Goal: Participate in discussion: Engage in conversation with other users on a specific topic

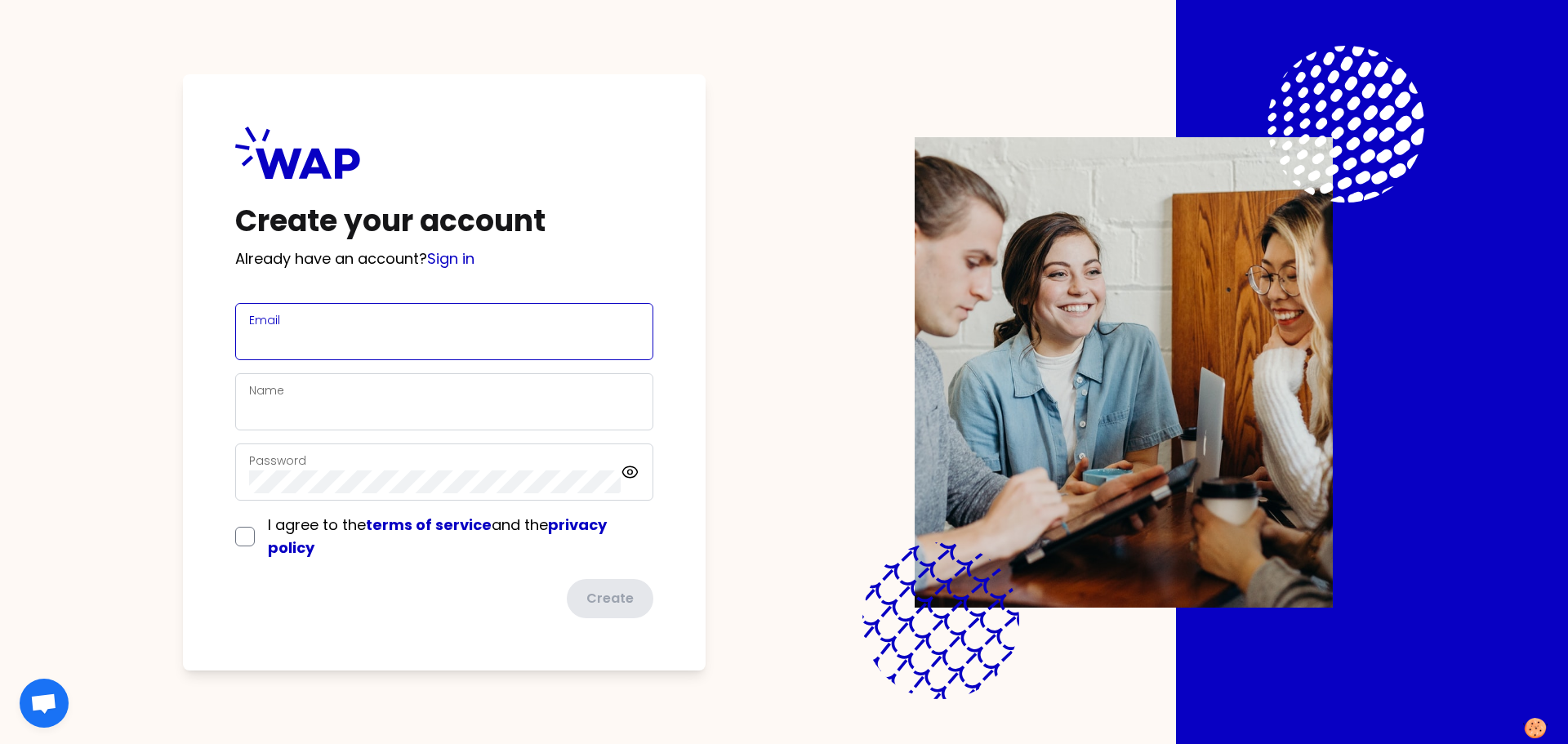
click at [305, 330] on input "Email" at bounding box center [444, 341] width 390 height 23
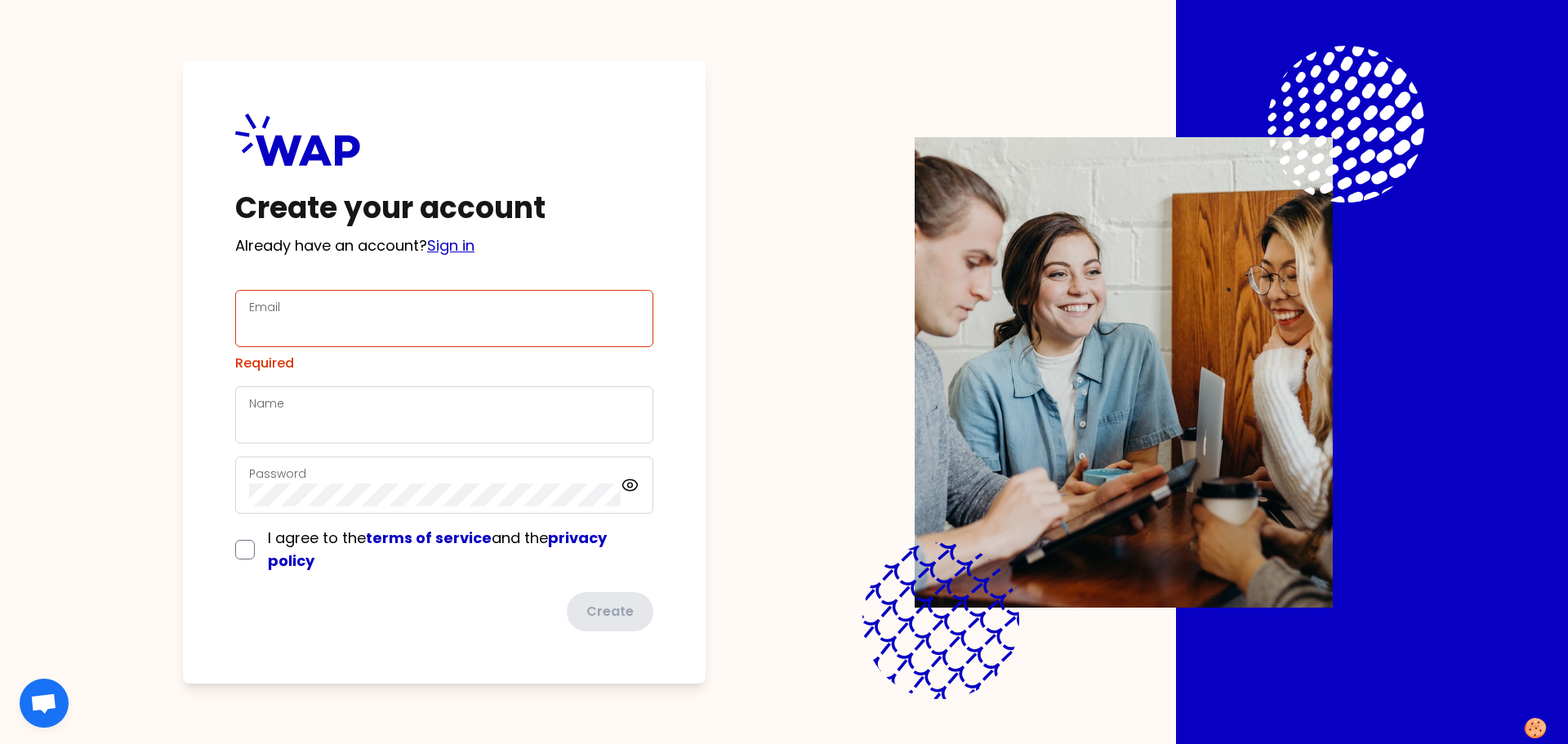
click at [451, 260] on div "Create your account Already have an account? Sign in Email Required Name Passwo…" at bounding box center [444, 372] width 523 height 622
click at [452, 250] on link "Sign in" at bounding box center [450, 245] width 47 height 20
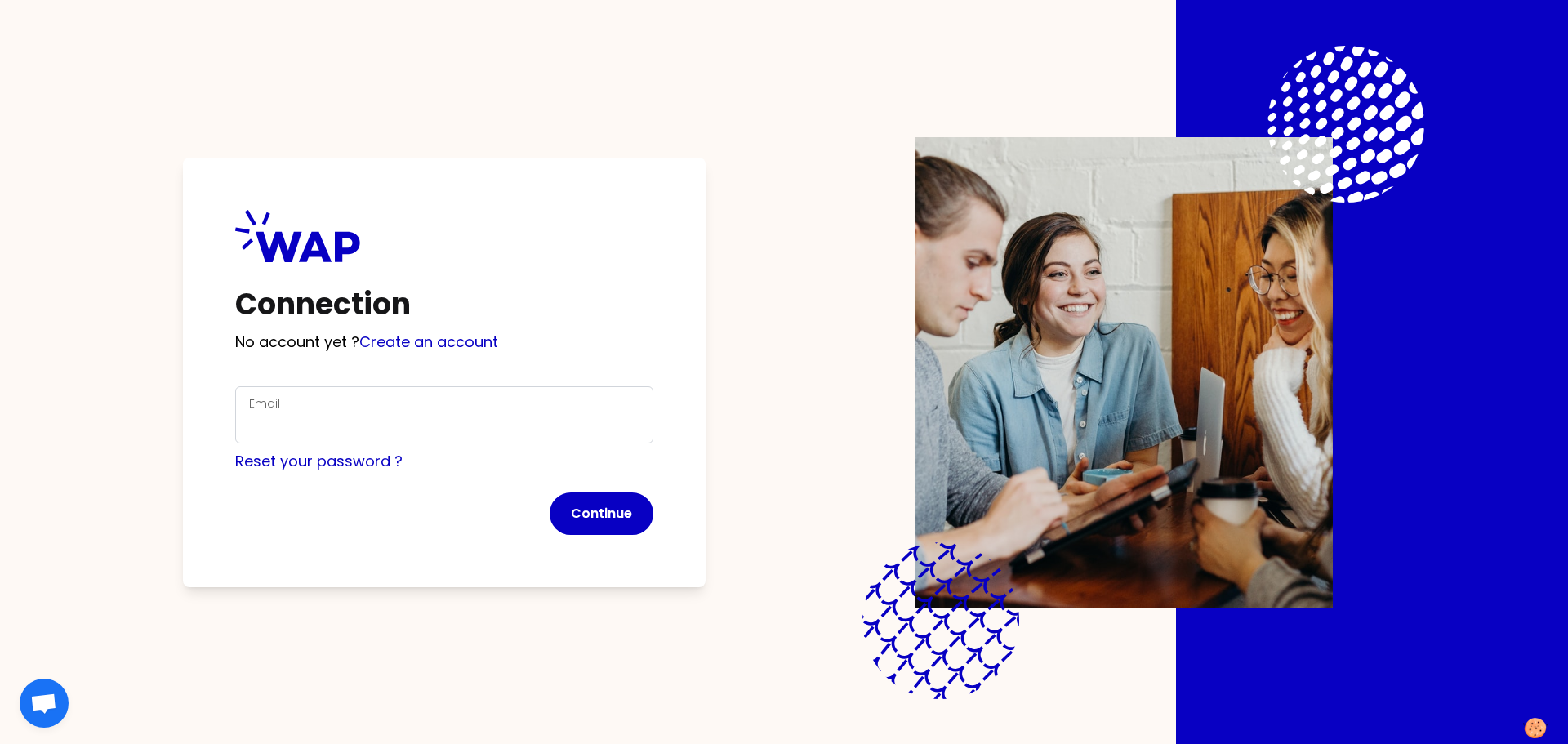
click at [356, 408] on div "Email" at bounding box center [444, 415] width 390 height 43
click at [0, 743] on com-1password-button at bounding box center [0, 744] width 0 height 0
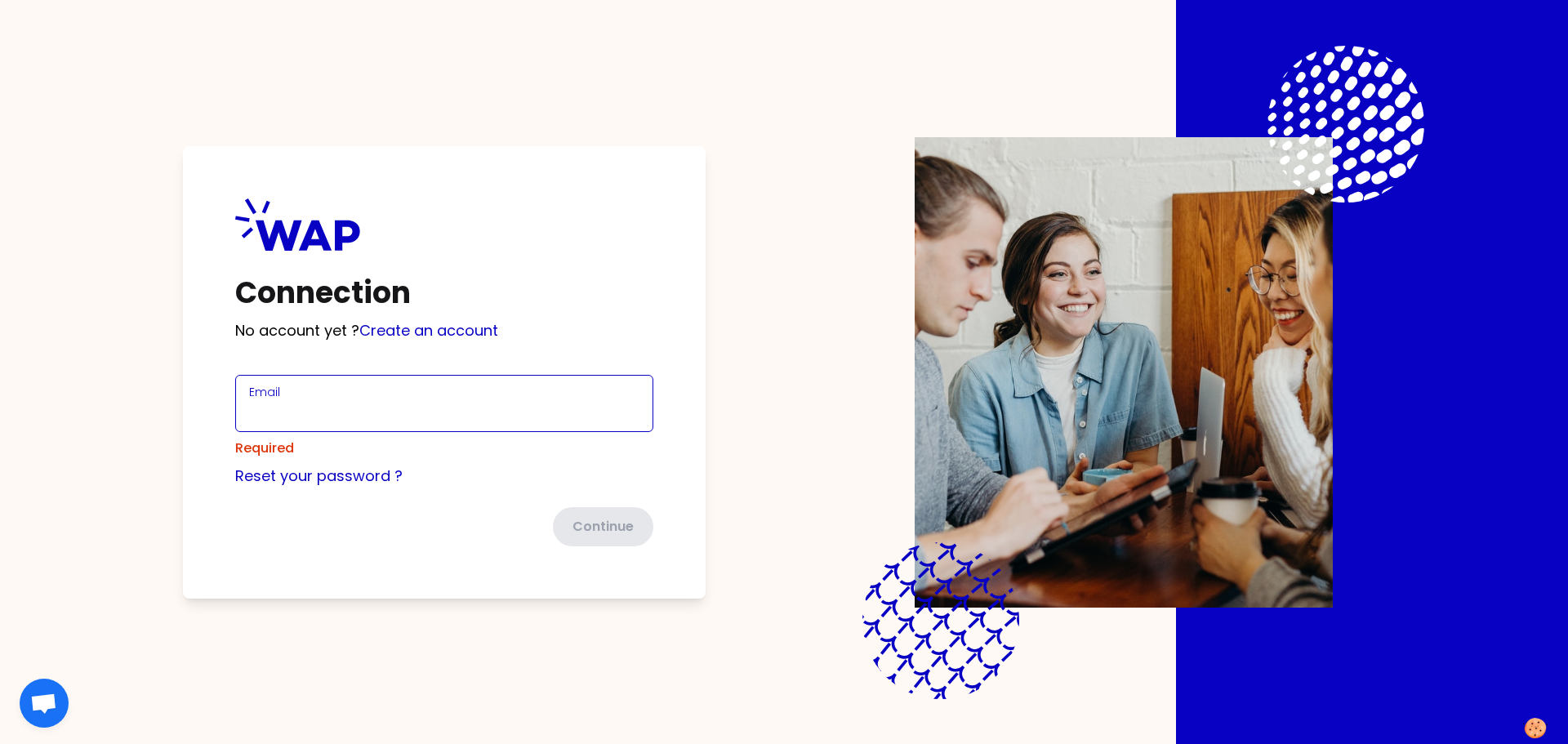
type input "[PERSON_NAME][EMAIL_ADDRESS][DOMAIN_NAME]"
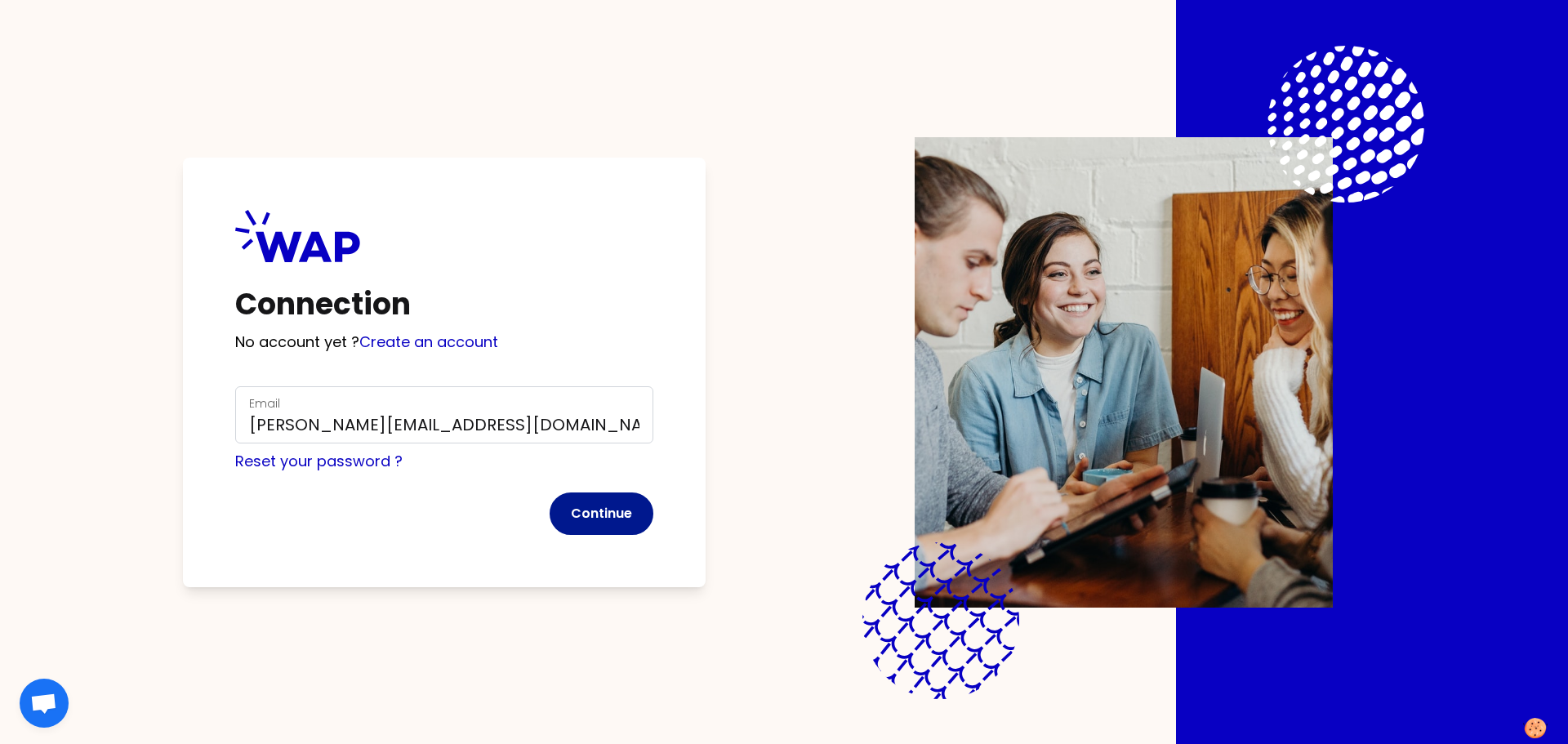
click at [588, 512] on button "Continue" at bounding box center [601, 514] width 104 height 43
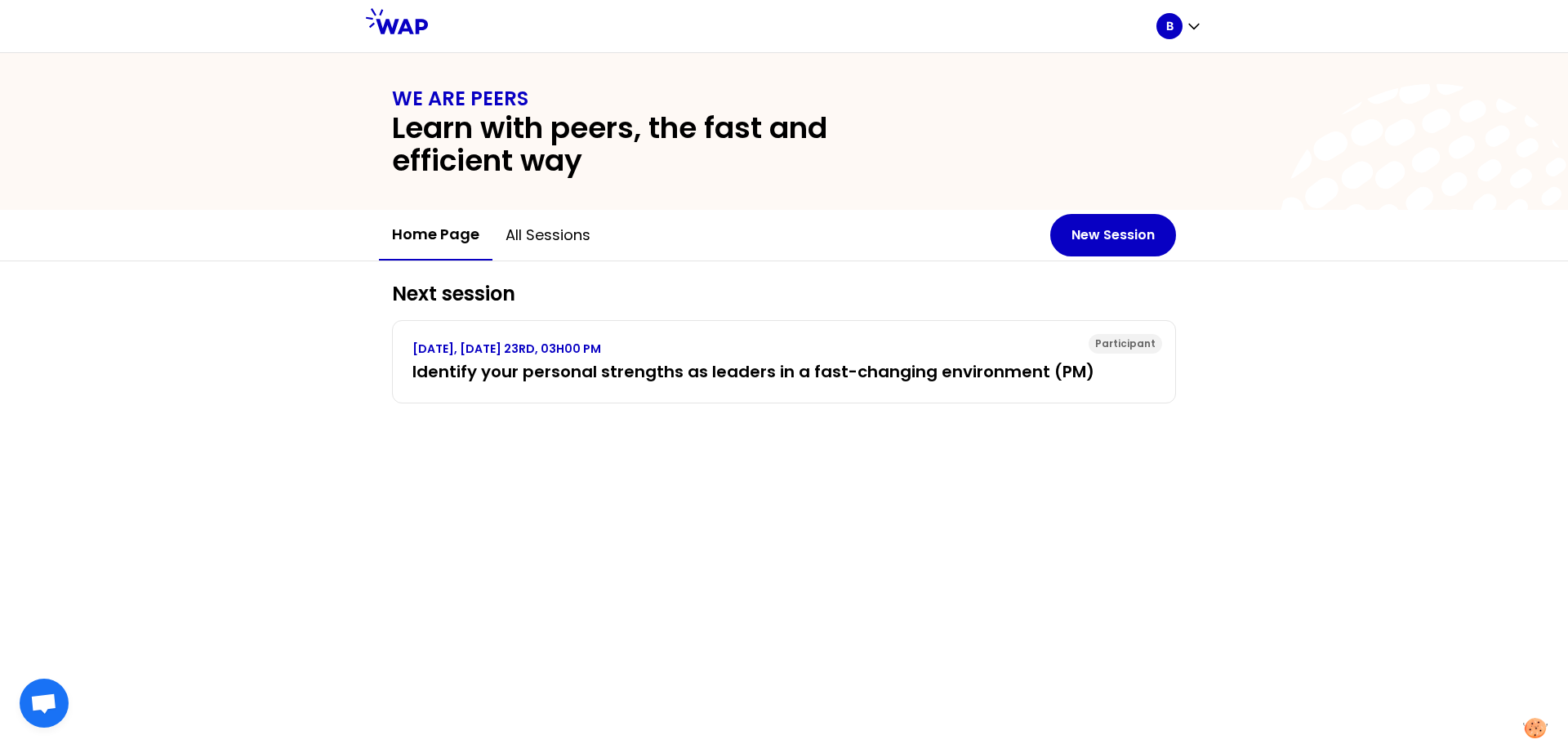
click at [548, 473] on div "Next session Participant [DATE], [DATE] 23RD, 03H00 PM Identify your personal s…" at bounding box center [784, 503] width 1568 height 483
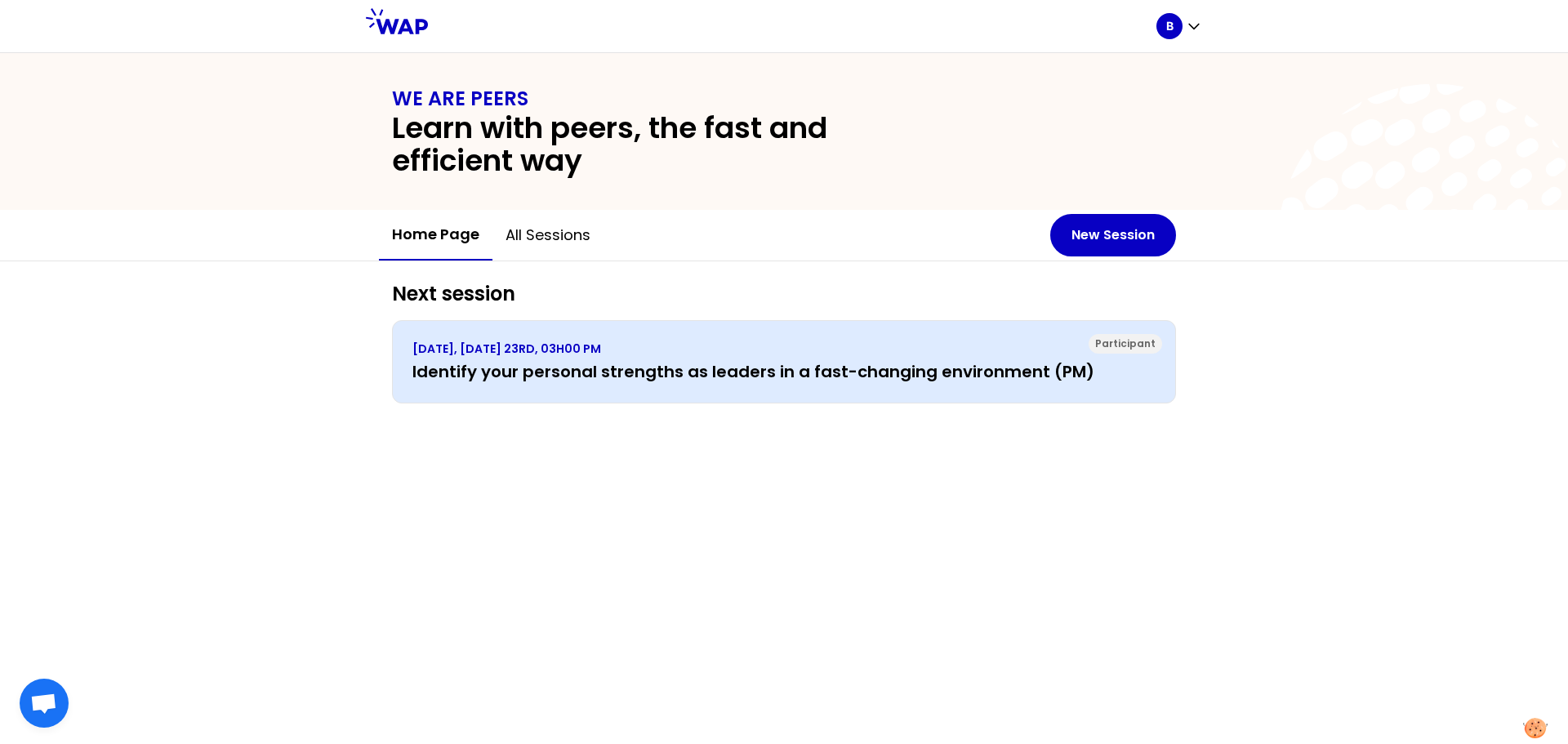
click at [719, 373] on h3 "Identify your personal strengths as leaders in a fast-changing environment (PM)" at bounding box center [784, 371] width 743 height 23
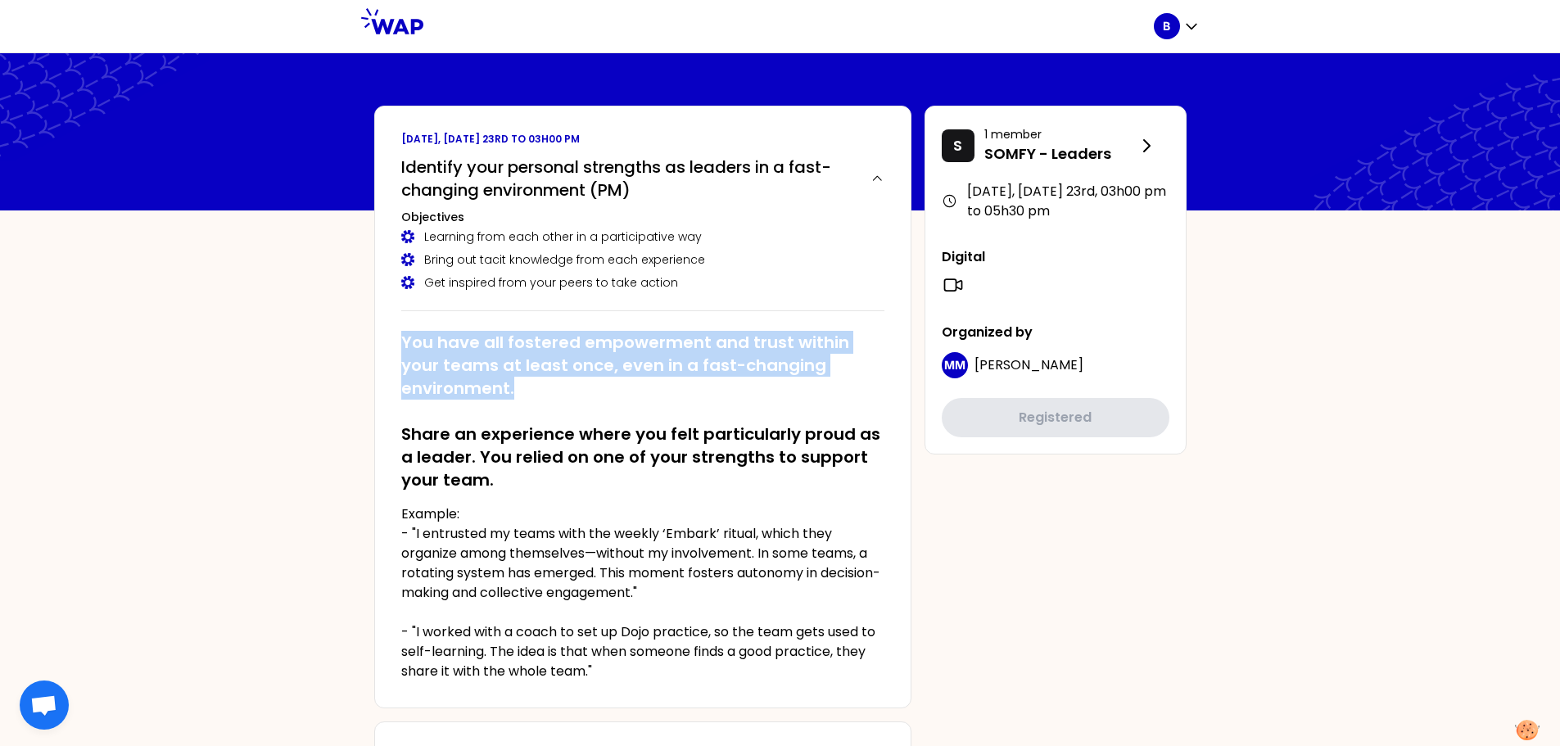
drag, startPoint x: 401, startPoint y: 339, endPoint x: 551, endPoint y: 394, distance: 159.6
click at [551, 394] on h2 "You have all fostered empowerment and trust within your teams at least once, ev…" at bounding box center [642, 411] width 483 height 161
copy h2 "You have all fostered empowerment and trust within your teams at least once, ev…"
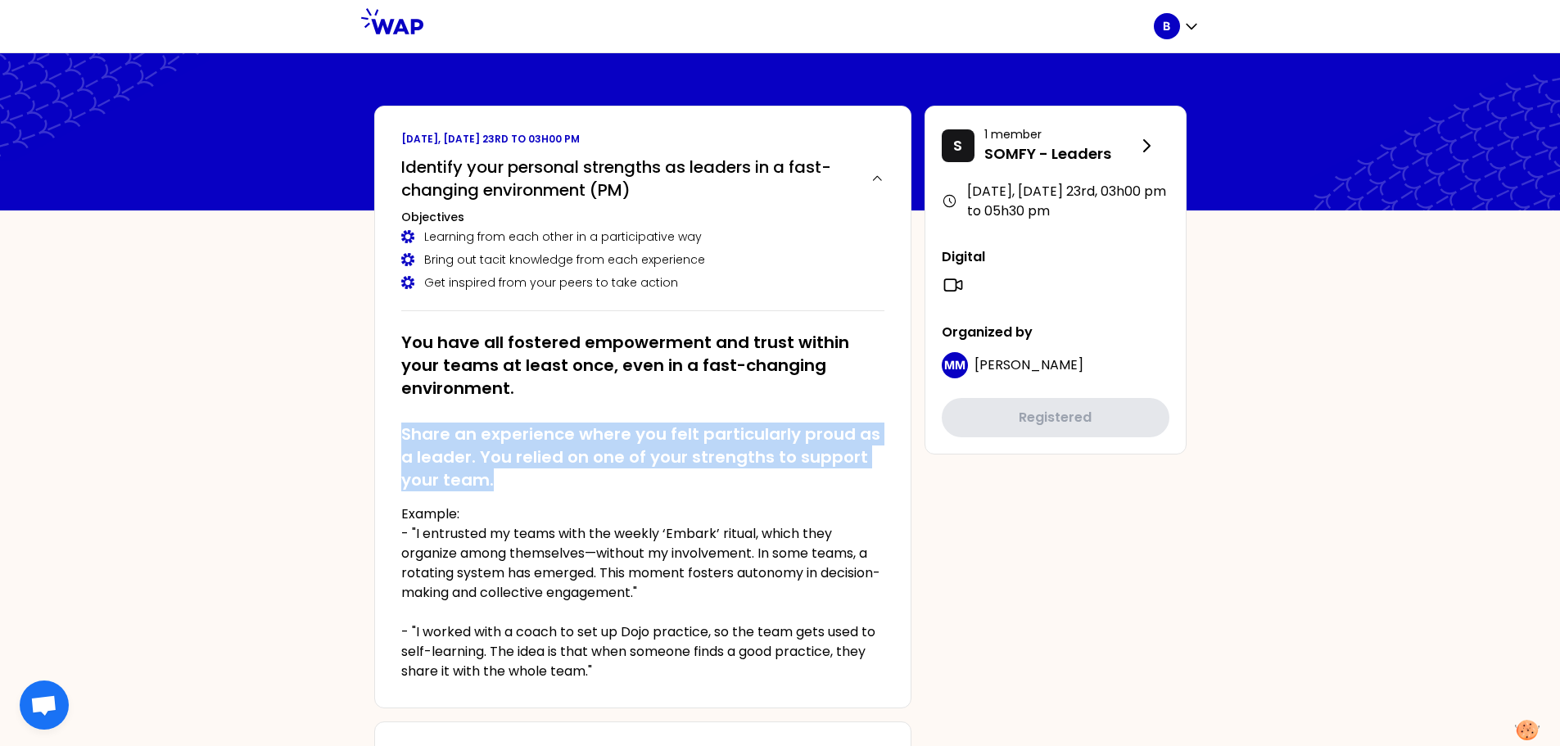
drag, startPoint x: 396, startPoint y: 439, endPoint x: 495, endPoint y: 483, distance: 108.5
click at [495, 483] on div "[DATE], [DATE] 23rd to 03h00 pm Identify your personal strengths as leaders in …" at bounding box center [642, 407] width 537 height 603
copy h2 "Share an experience where you felt particularly proud as a leader. You relied o…"
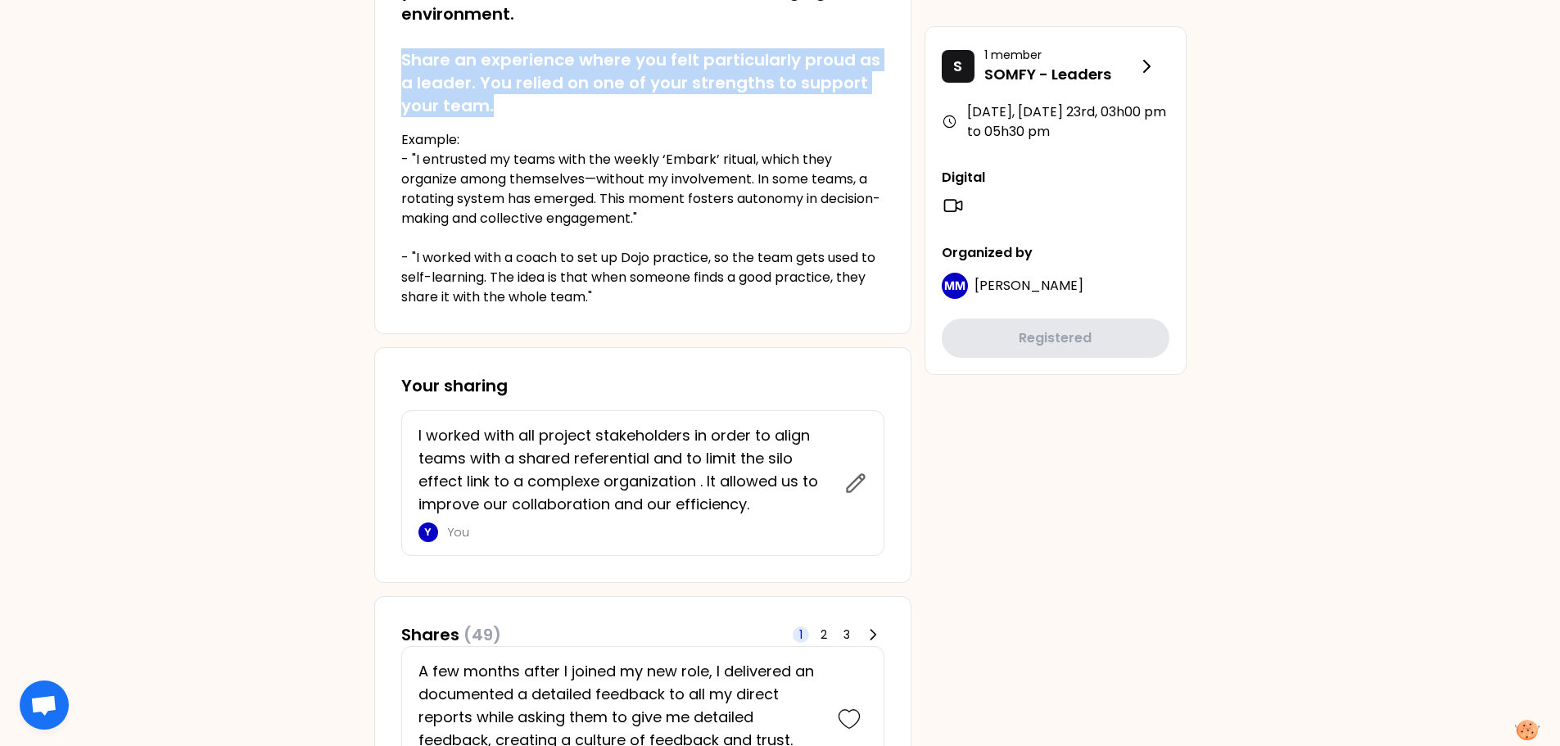
scroll to position [270, 0]
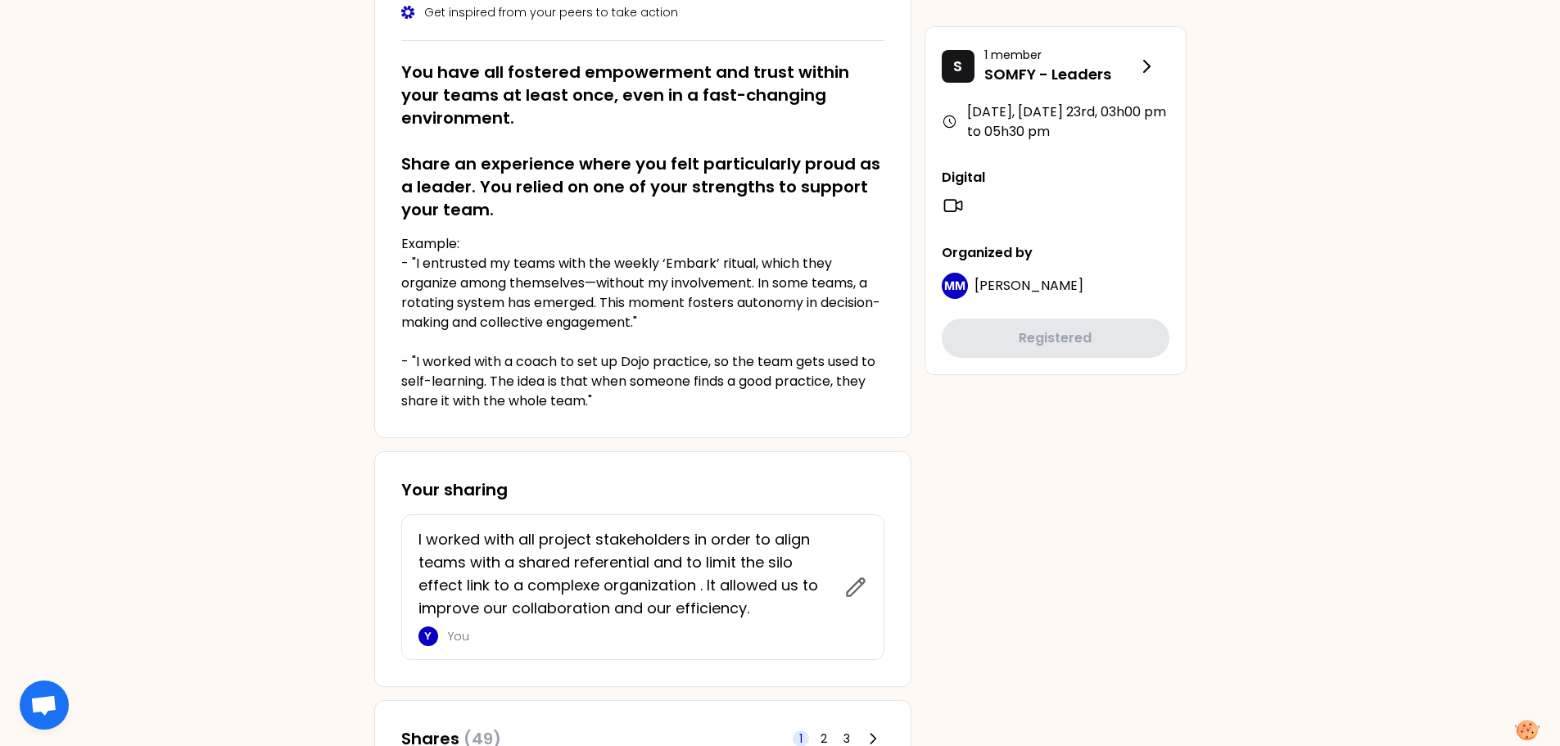
click at [428, 545] on p "I worked with all project stakeholders in order to align teams with a shared re…" at bounding box center [626, 574] width 416 height 92
click at [430, 537] on p "I worked with all project stakeholders in order to align teams with a shared re…" at bounding box center [626, 574] width 416 height 92
click at [431, 541] on p "I worked with all project stakeholders in order to align teams with a shared re…" at bounding box center [626, 574] width 416 height 92
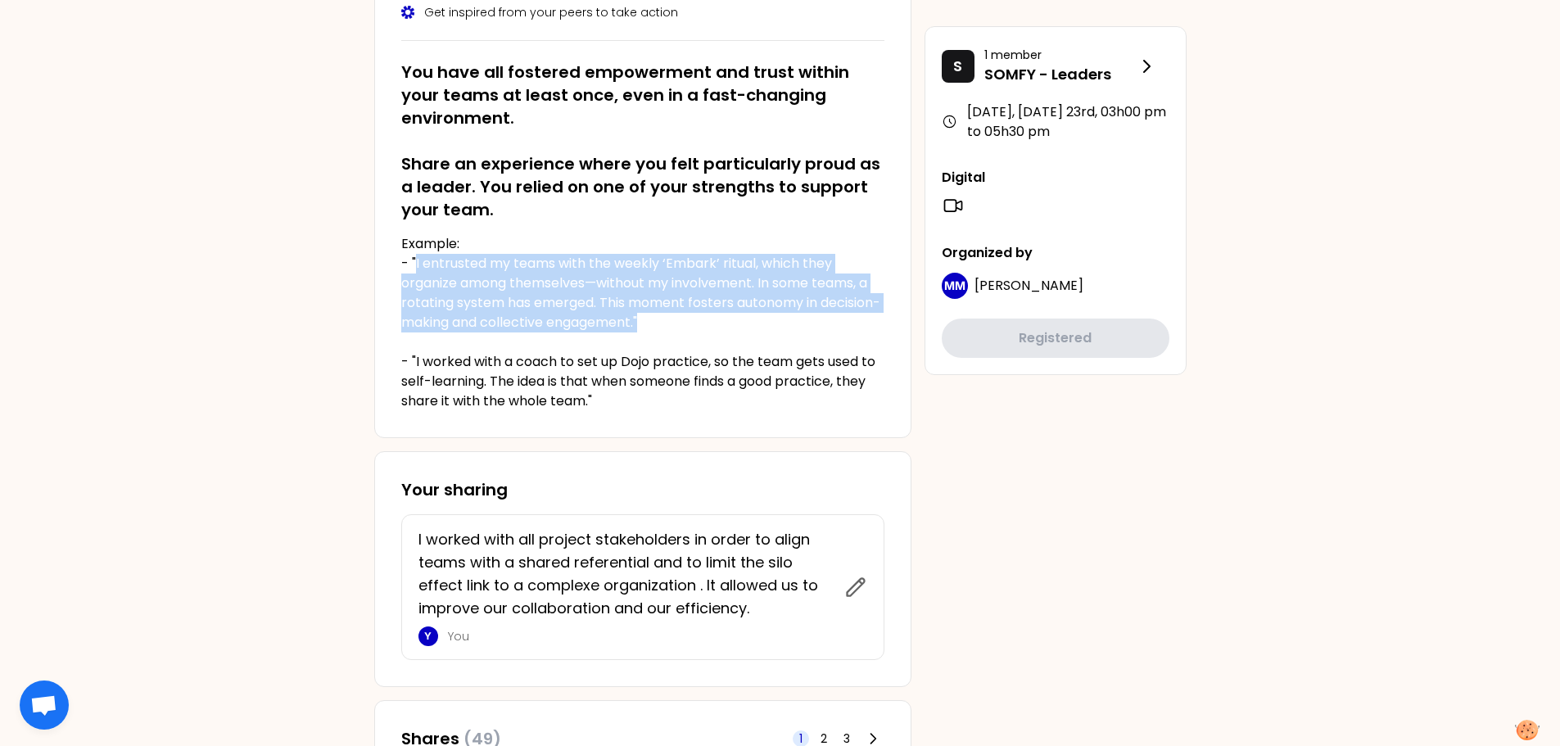
drag, startPoint x: 416, startPoint y: 264, endPoint x: 719, endPoint y: 325, distance: 309.2
click at [719, 325] on p "Example: - "I entrusted my teams with the weekly ‘Embark’ ritual, which they or…" at bounding box center [642, 322] width 483 height 177
copy p "I entrusted my teams with the weekly ‘Embark’ ritual, which they organize among…"
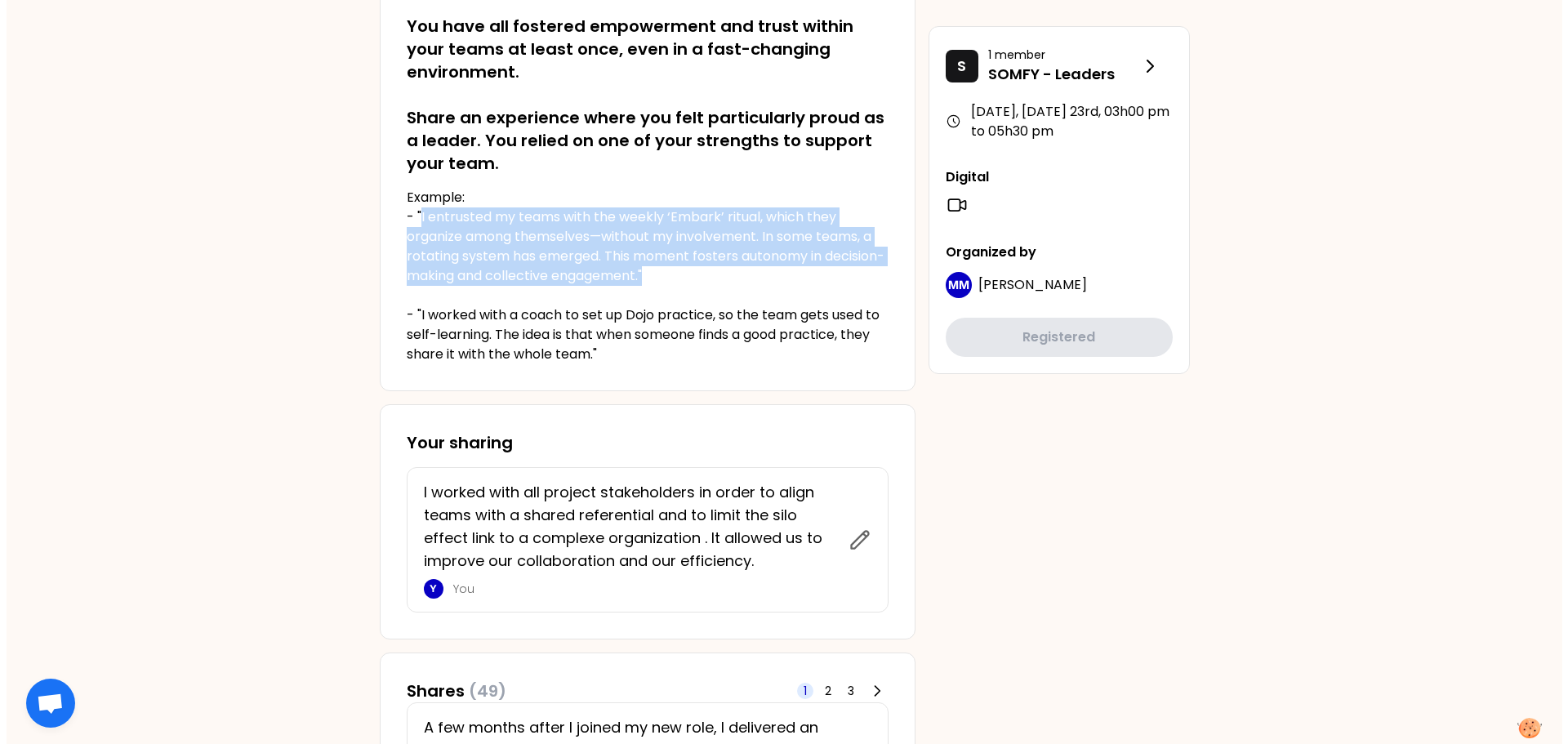
scroll to position [450, 0]
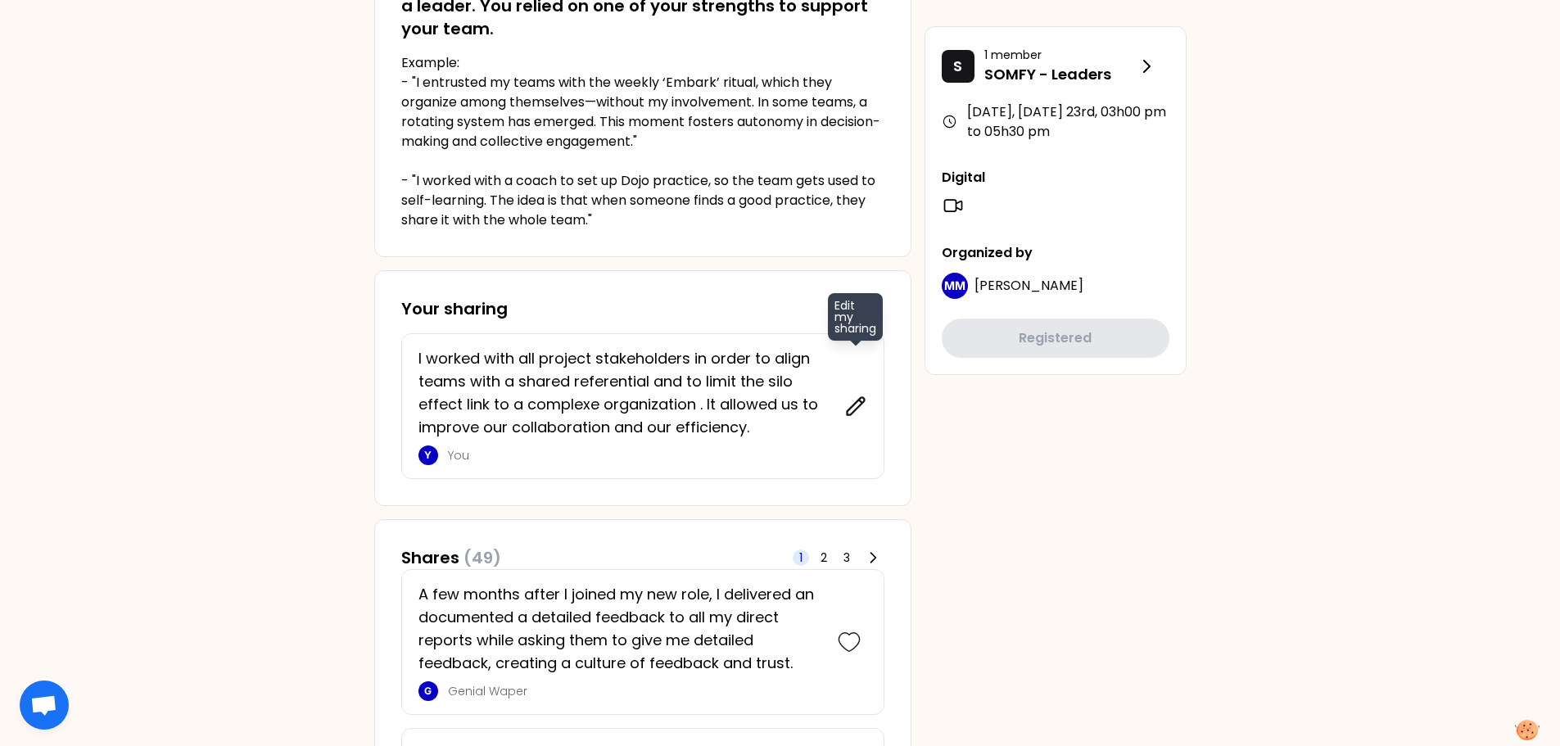
click at [860, 405] on icon at bounding box center [855, 405] width 17 height 17
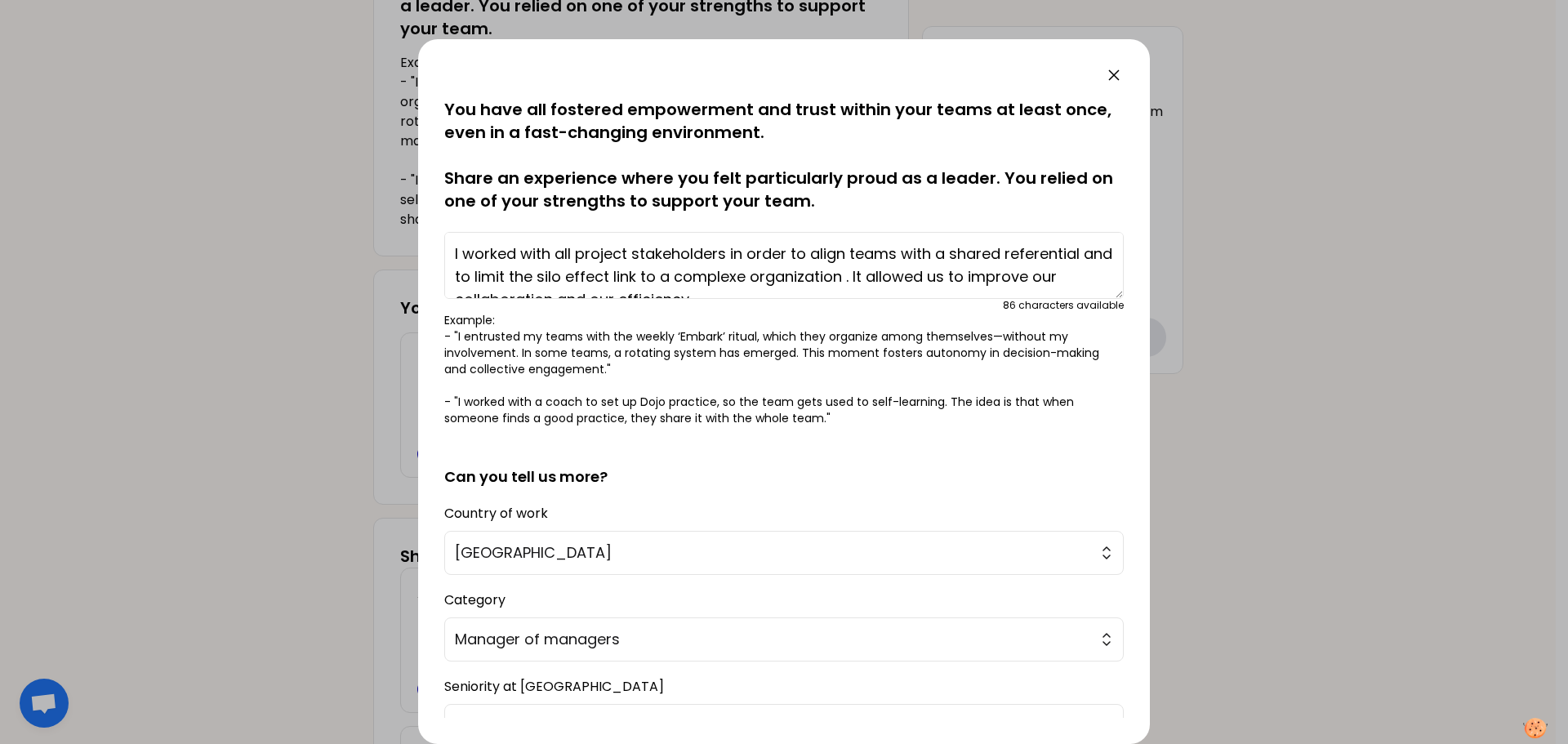
scroll to position [23, 0]
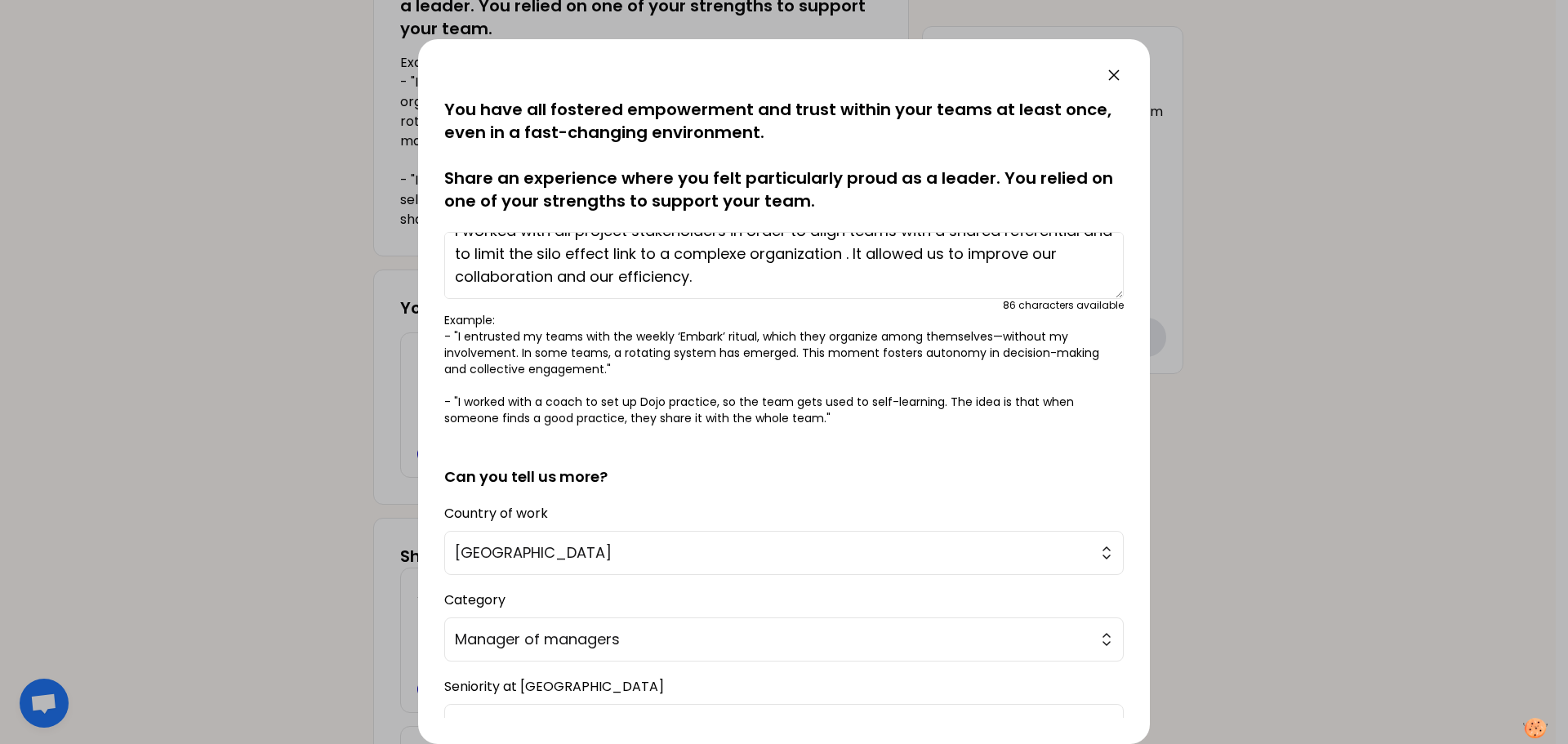
drag, startPoint x: 452, startPoint y: 251, endPoint x: 991, endPoint y: 395, distance: 557.9
click at [991, 395] on div "saved You have all fostered empowerment and trust within your teams at least on…" at bounding box center [784, 261] width 679 height 328
paste textarea "encouraged my Customer Service team to spend time with their key counterparts t…"
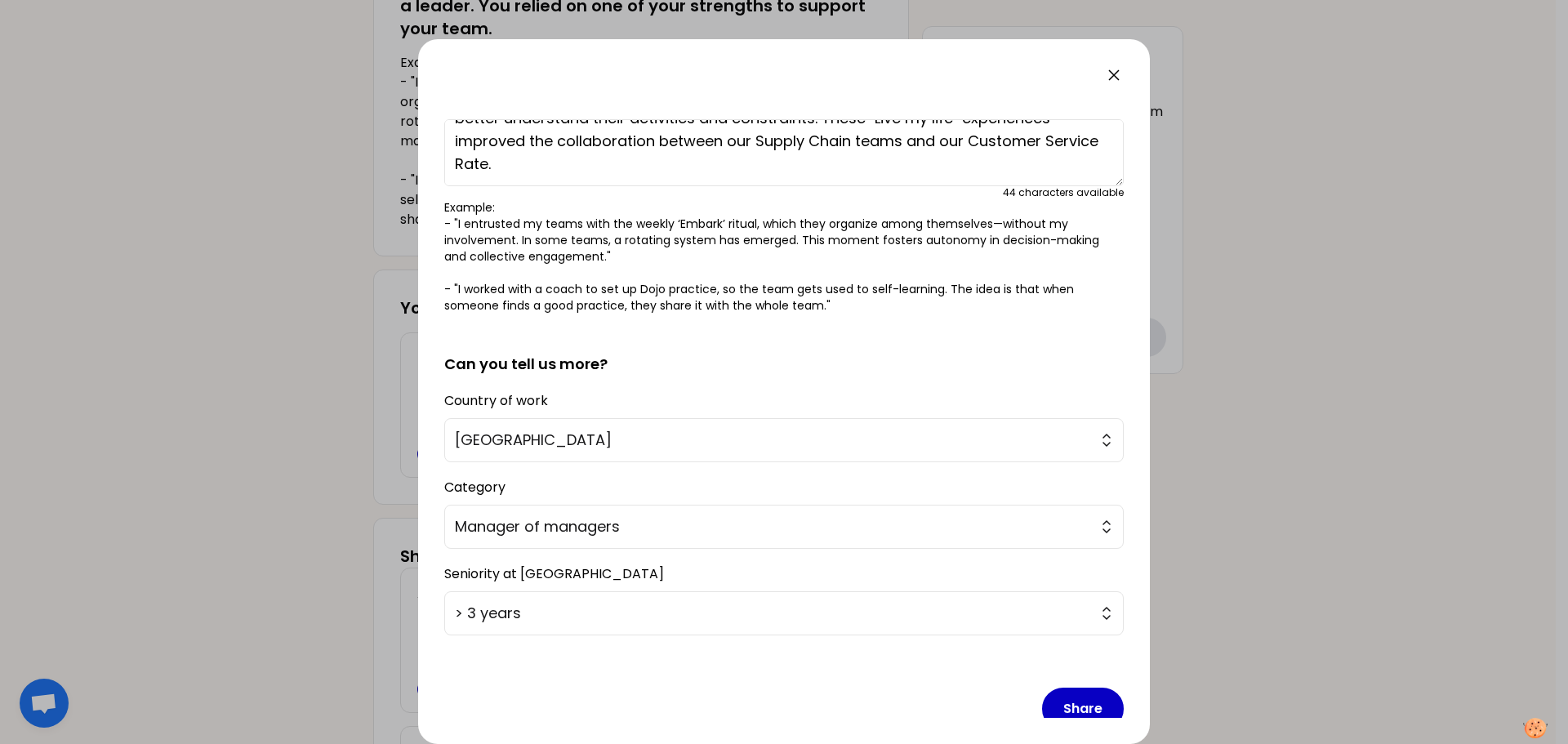
scroll to position [138, 0]
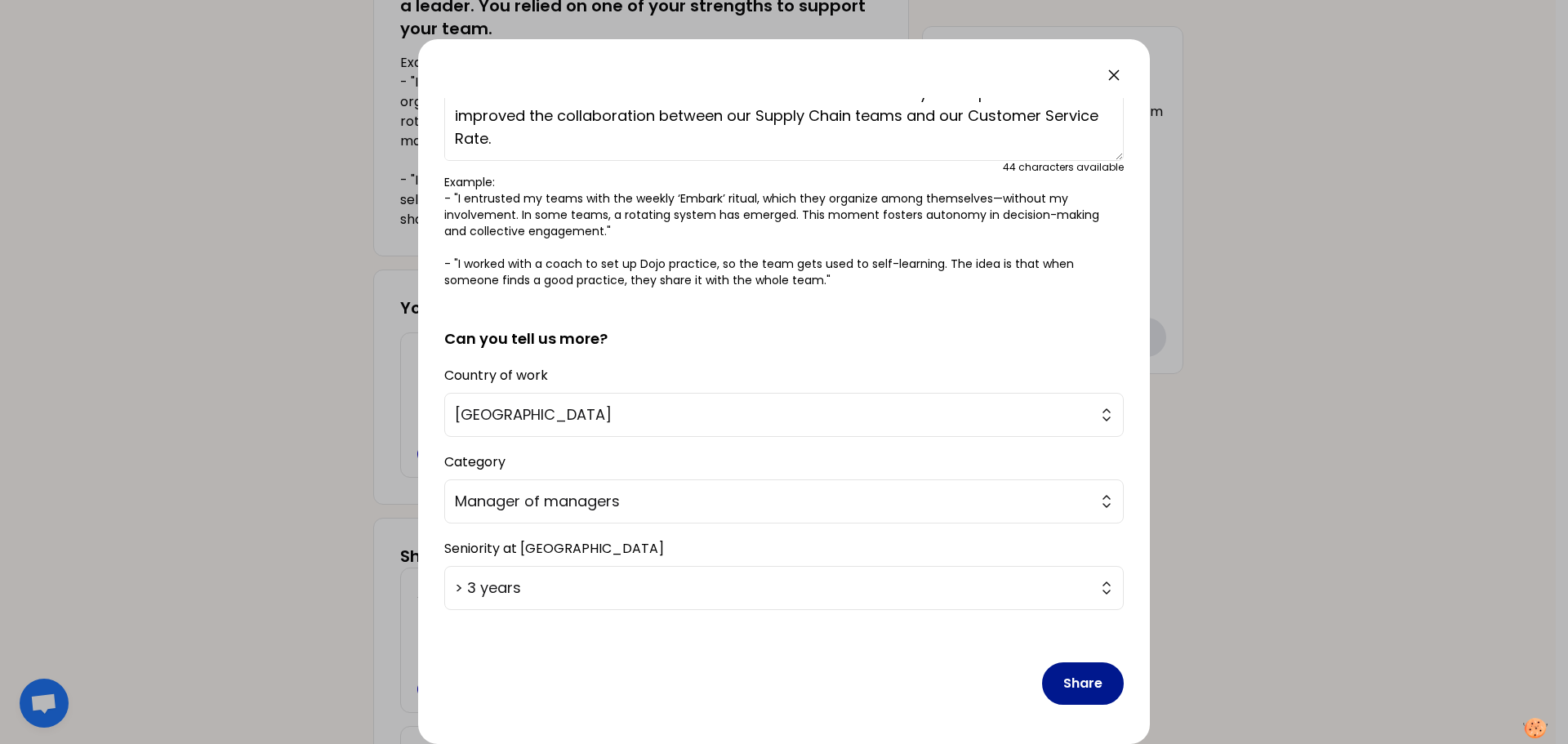
type textarea "I encouraged my Customer Service team to spend time with their key counterparts…"
click at [1056, 692] on button "Share" at bounding box center [1083, 683] width 82 height 43
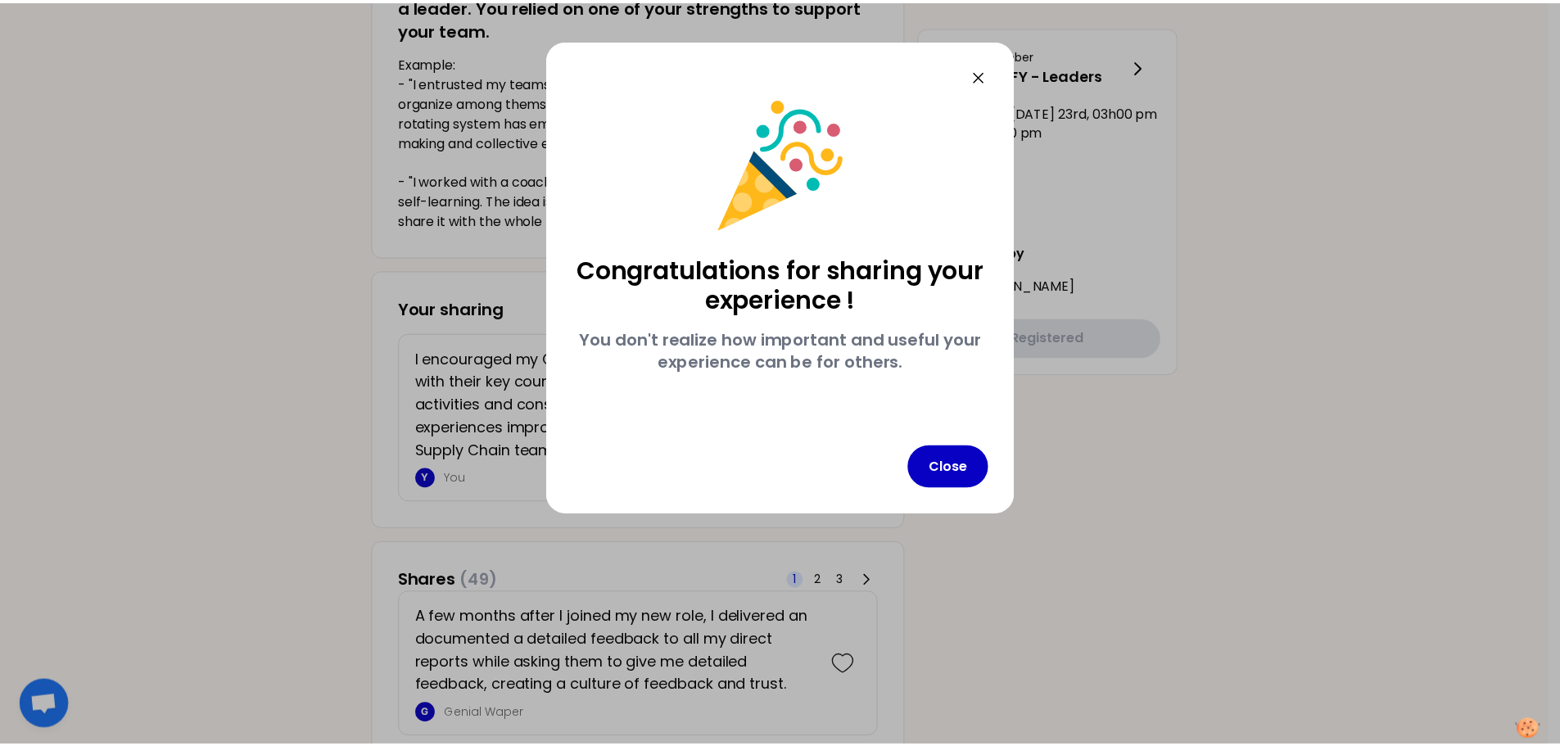
scroll to position [0, 0]
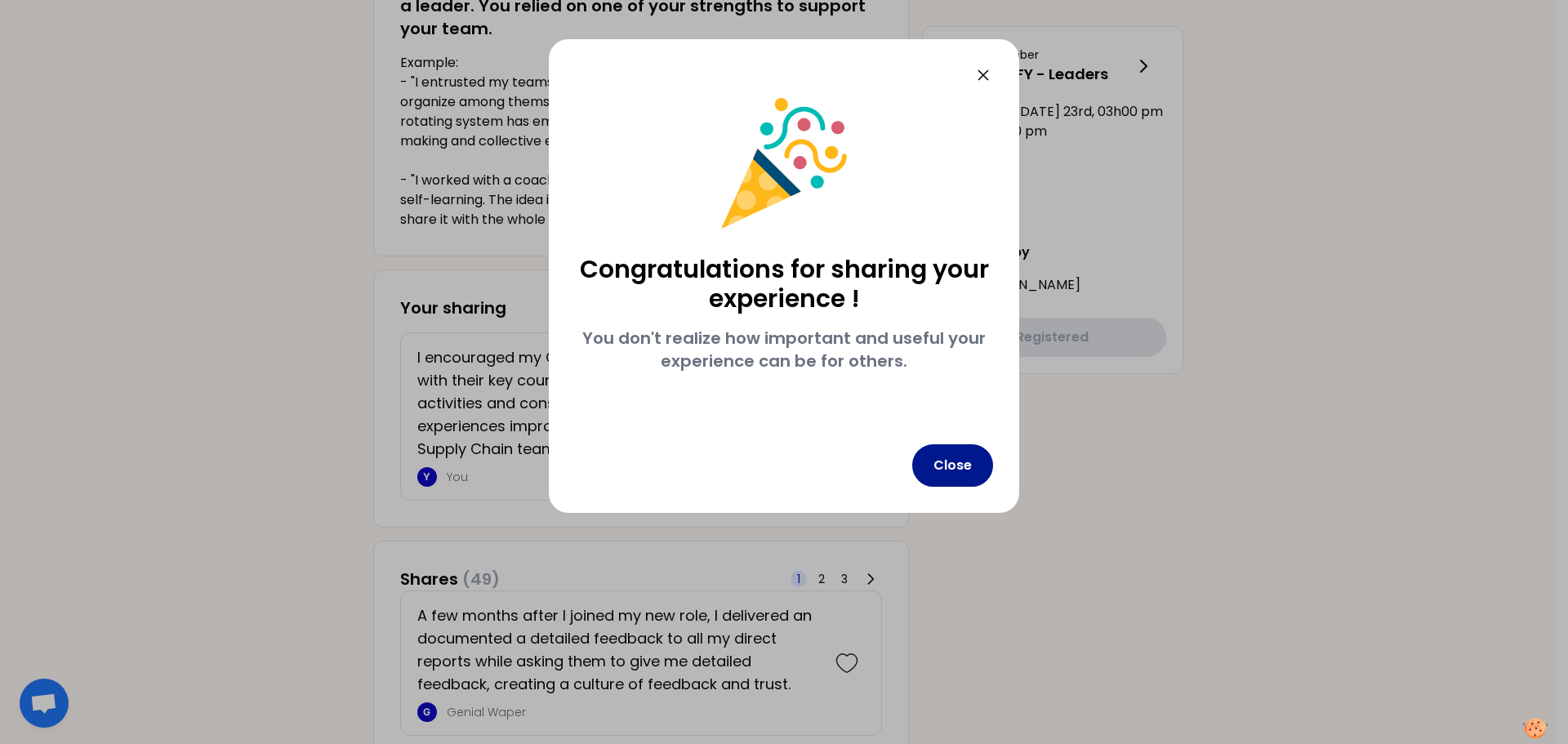
click at [964, 470] on button "Close" at bounding box center [953, 466] width 81 height 43
